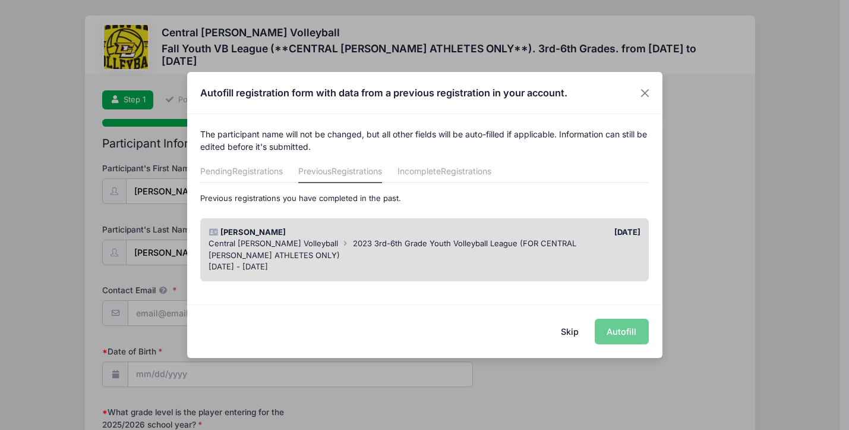
select select
click at [335, 230] on div "Lyndie Benner" at bounding box center [314, 232] width 222 height 12
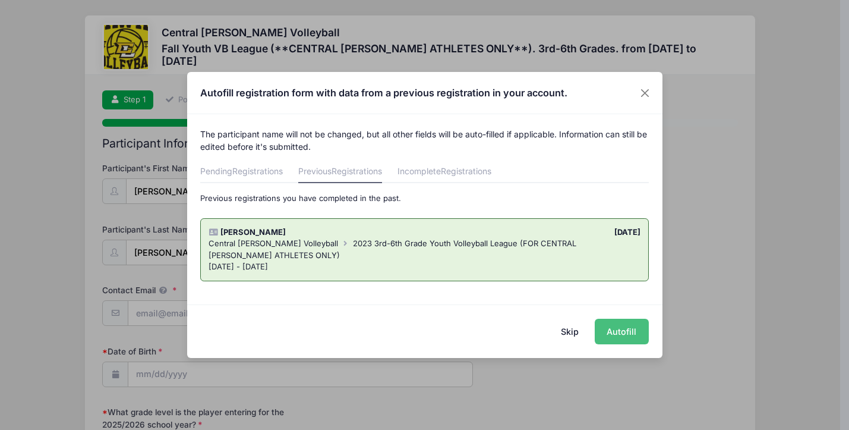
click at [620, 329] on button "Autofill" at bounding box center [622, 332] width 54 height 26
type input "[EMAIL_ADDRESS][DOMAIN_NAME]"
type input "10/17/2013"
type input "2024 300th St."
type input "Montrose"
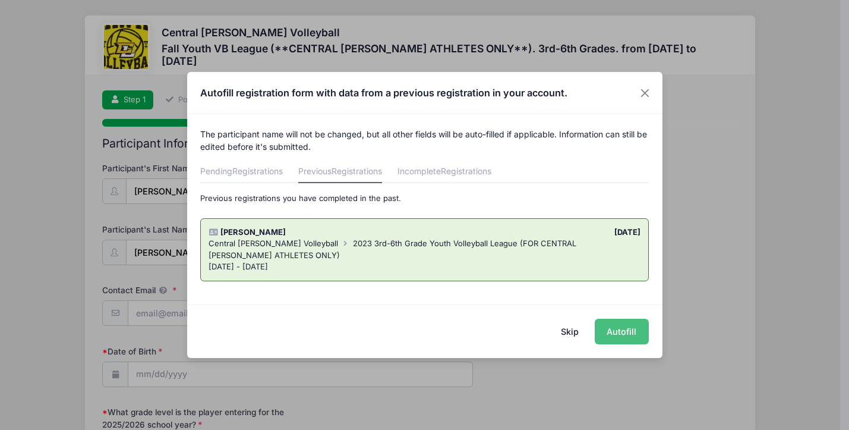
select select "IA"
type input "52639"
type input "Leslie Benner"
type input "3194701004"
type input "[EMAIL_ADDRESS][DOMAIN_NAME]"
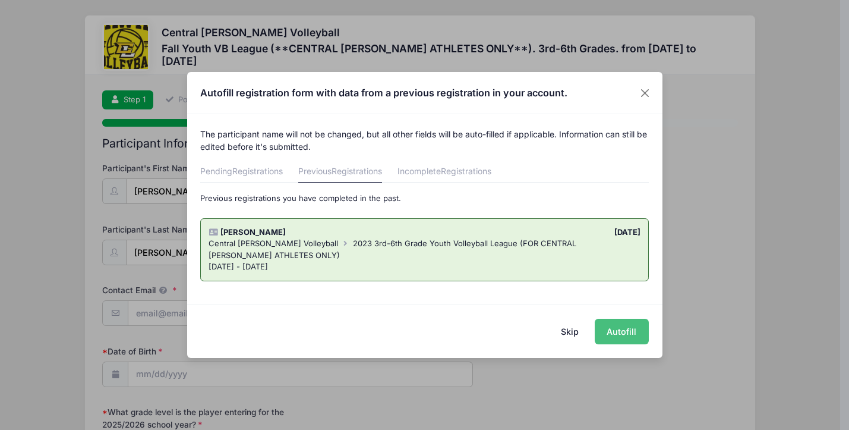
type input "Ryan Benner"
type input "3194707815"
type input "ryanbenner21@gmail.com"
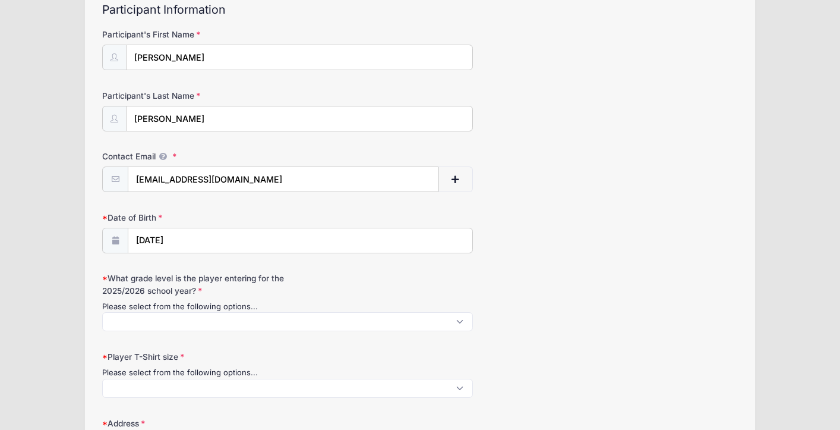
scroll to position [136, 0]
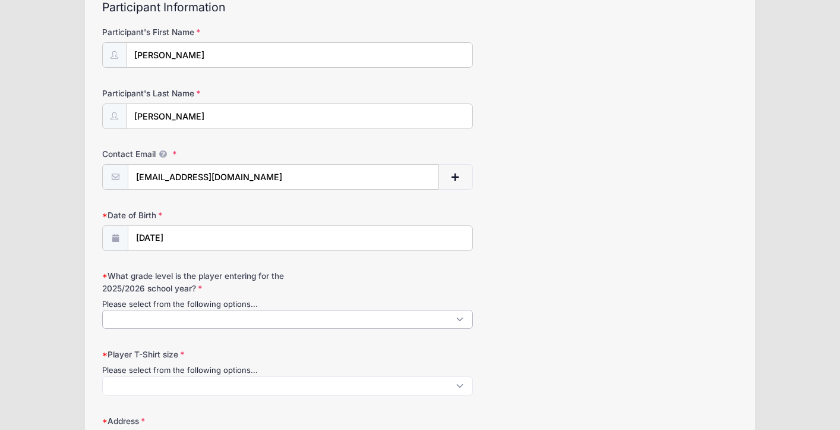
click at [464, 318] on span at bounding box center [287, 319] width 371 height 19
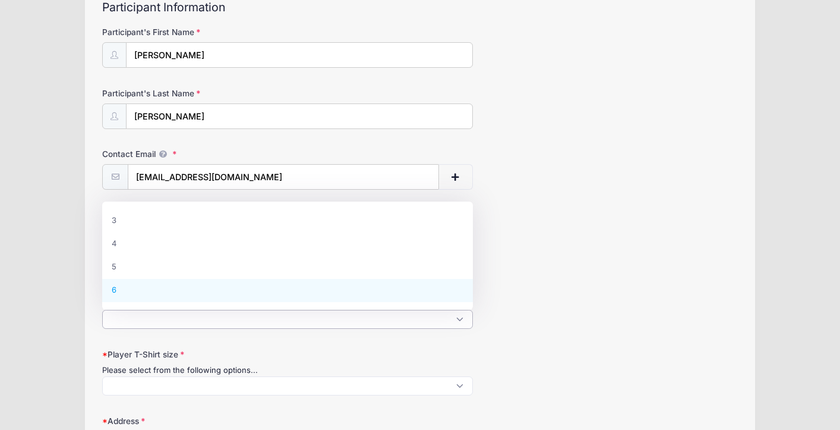
select select "6"
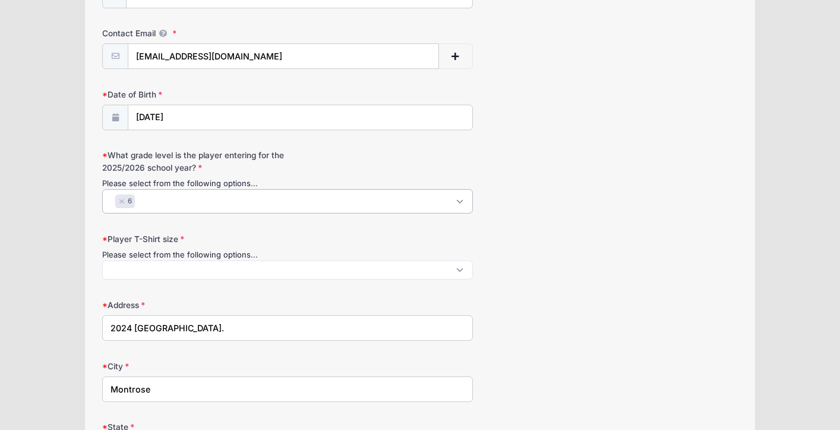
scroll to position [267, 0]
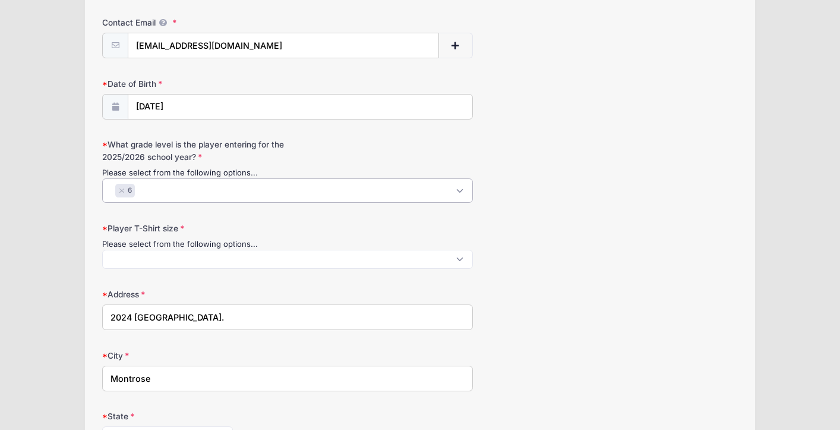
click at [420, 255] on span at bounding box center [287, 259] width 371 height 19
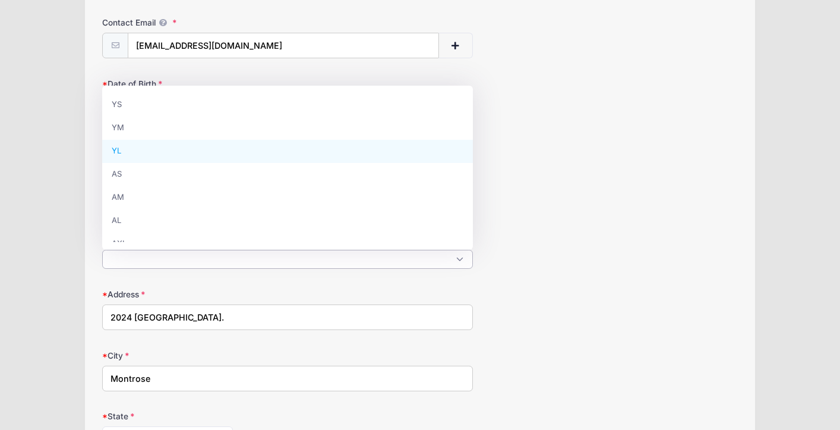
select select "YL"
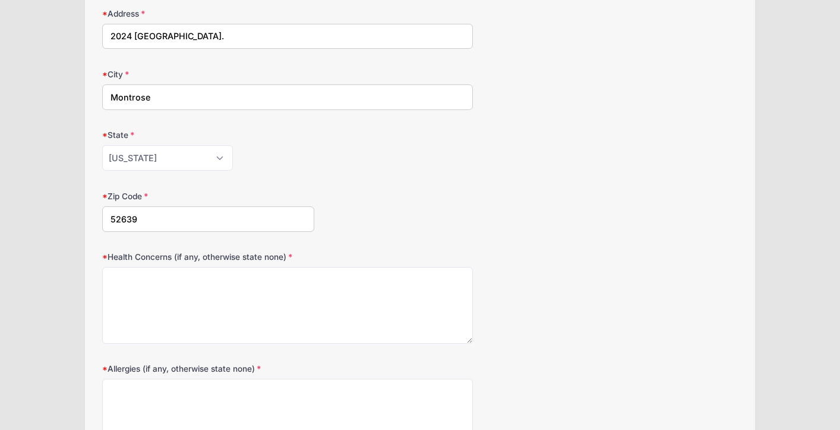
scroll to position [589, 0]
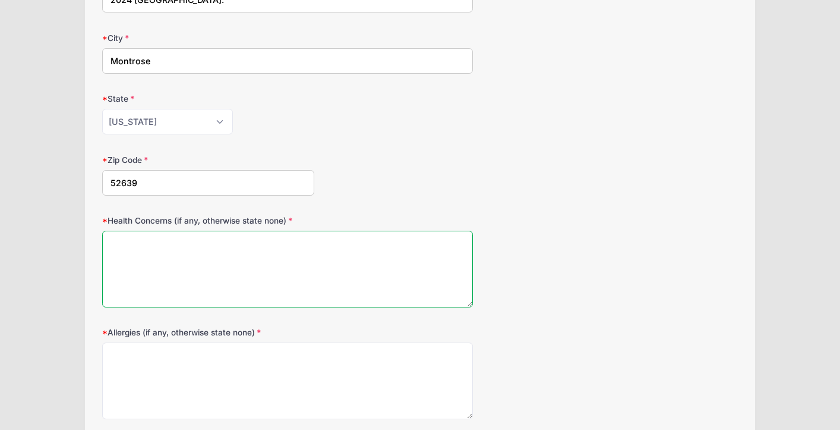
click at [302, 261] on textarea "Health Concerns (if any, otherwise state none)" at bounding box center [287, 269] width 371 height 77
type textarea "N"
type textarea "Bloody noses"
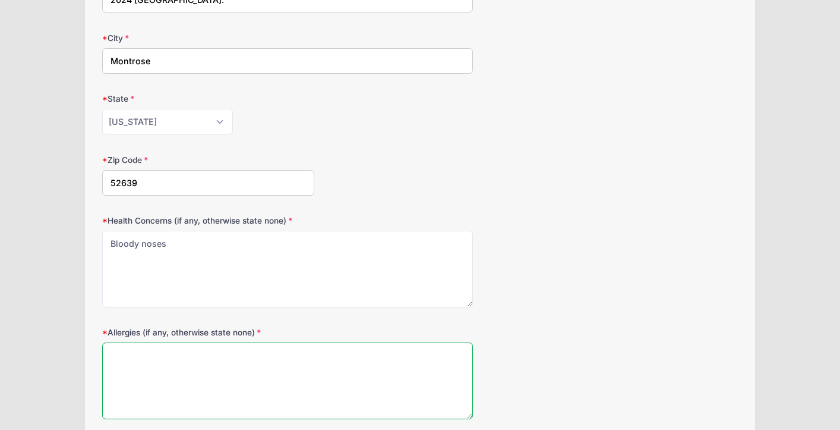
click at [220, 382] on textarea "Allergies (if any, otherwise state none)" at bounding box center [287, 380] width 371 height 77
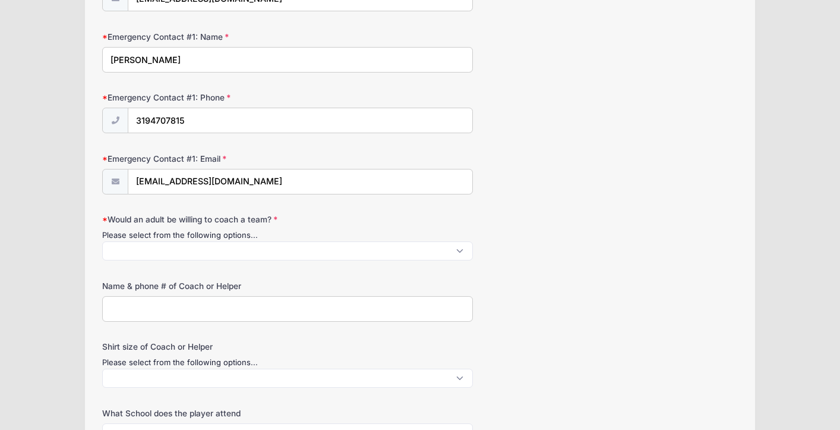
scroll to position [1186, 0]
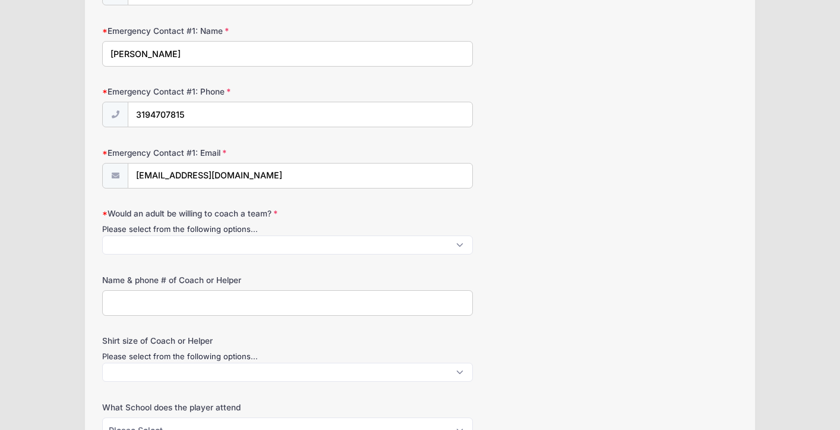
type textarea "None"
click at [436, 246] on span at bounding box center [287, 244] width 371 height 19
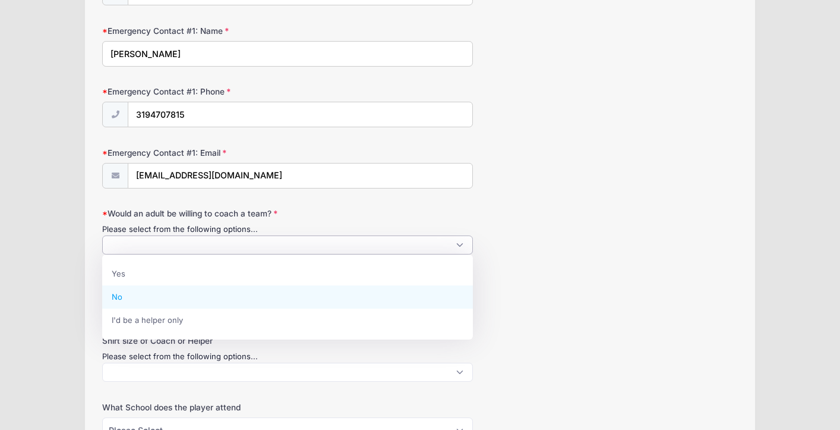
select select "No"
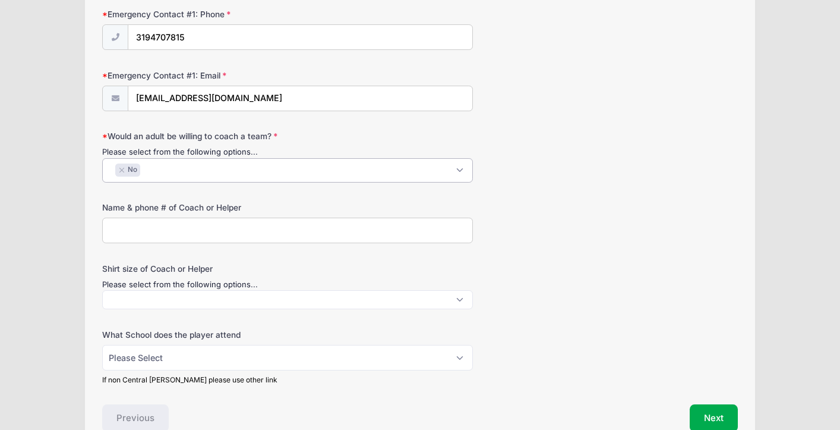
scroll to position [1267, 0]
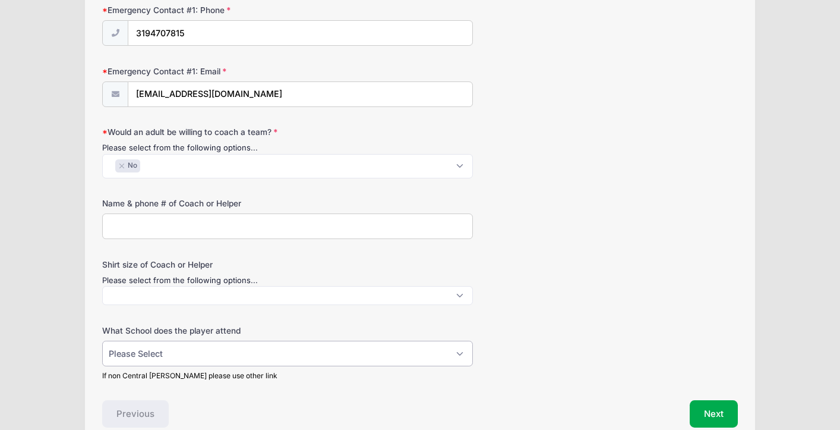
select select "Central Lee"
click option "Central Lee" at bounding box center [0, 0] width 0 height 0
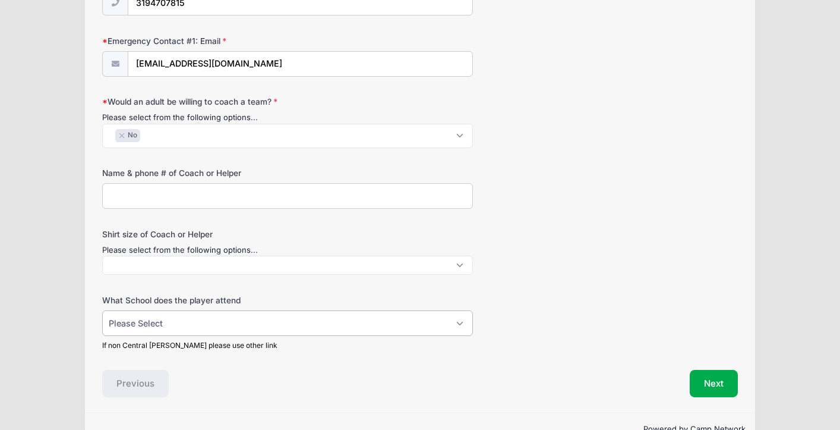
scroll to position [1327, 0]
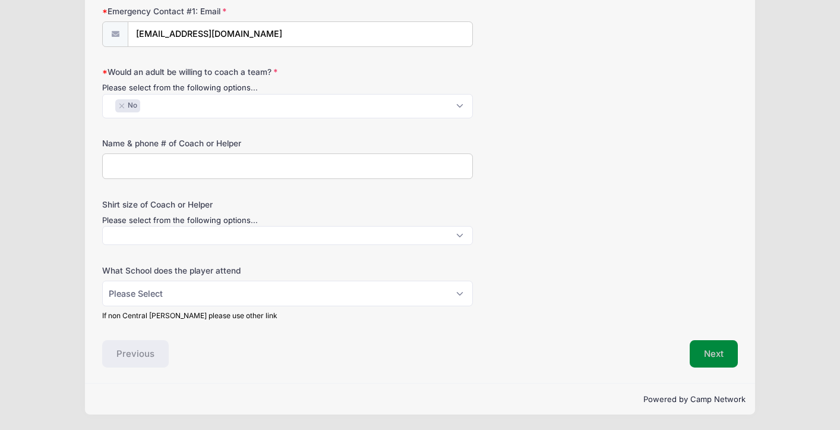
click at [726, 355] on button "Next" at bounding box center [714, 353] width 48 height 27
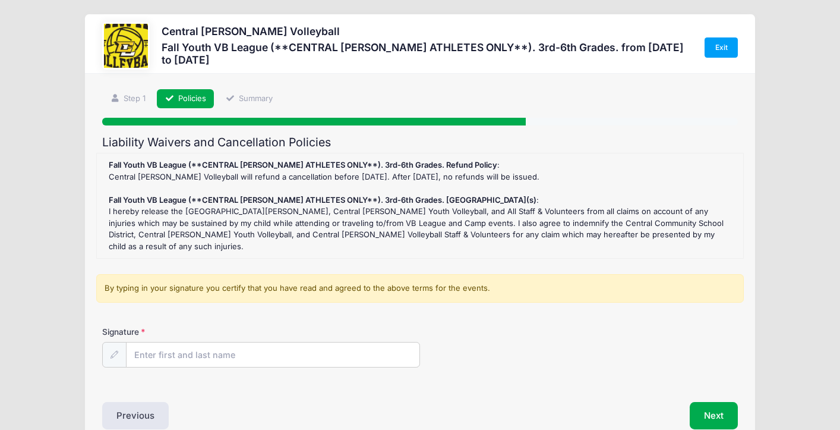
scroll to position [0, 0]
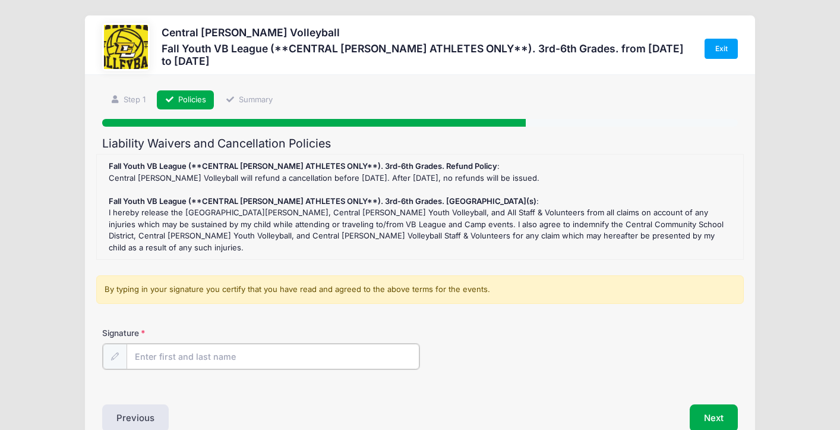
click at [241, 348] on input "Signature" at bounding box center [273, 356] width 293 height 26
type input "Leslie Benner"
click at [707, 409] on button "Next" at bounding box center [714, 416] width 48 height 27
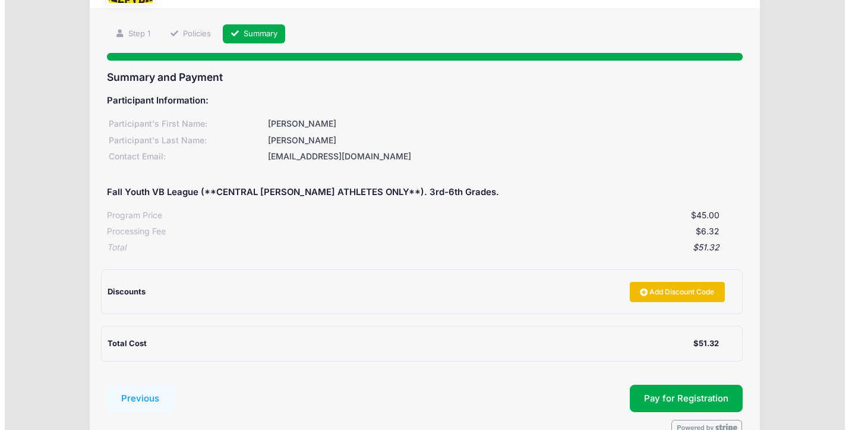
scroll to position [87, 0]
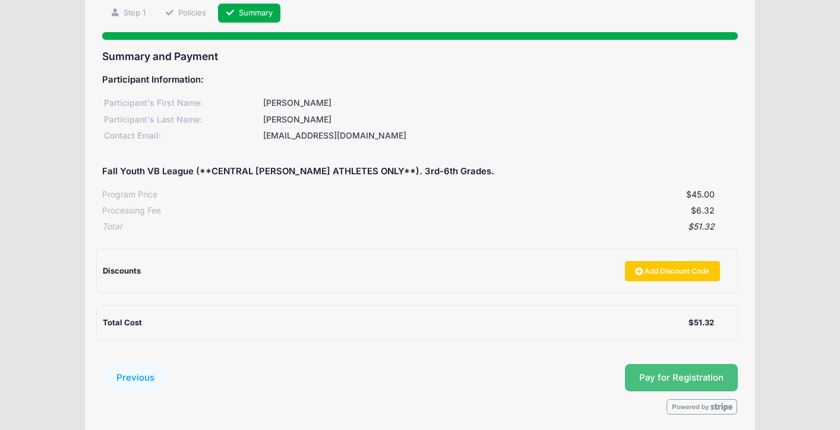
click at [698, 377] on span "Pay for Registration" at bounding box center [681, 377] width 84 height 11
